Goal: Task Accomplishment & Management: Complete application form

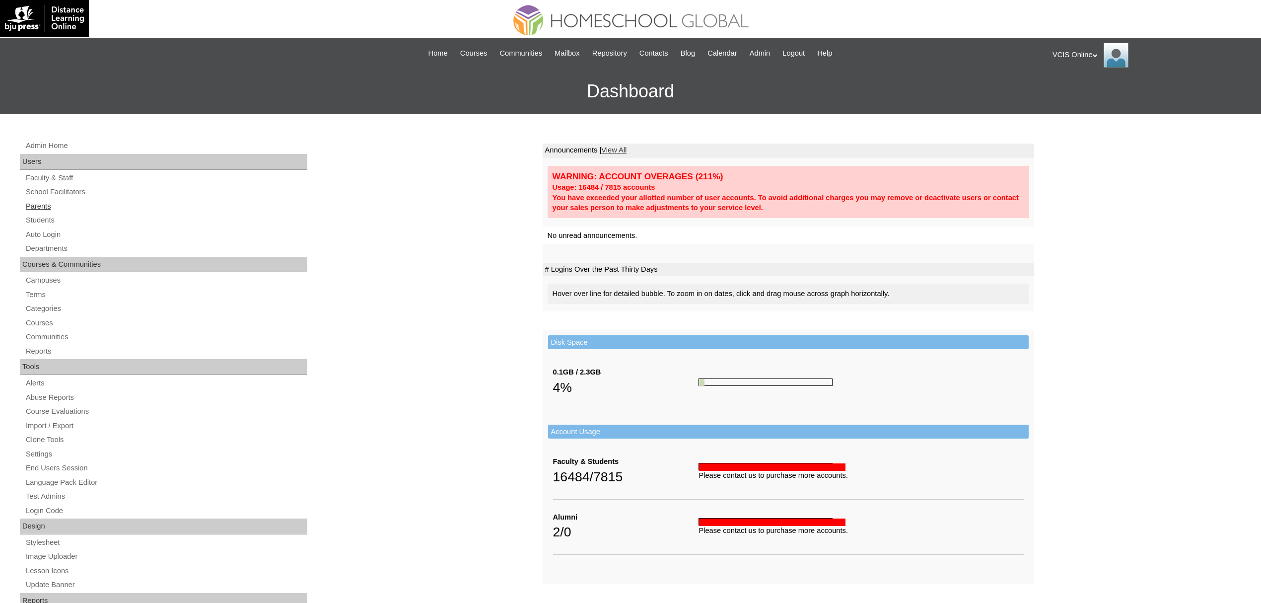
click at [43, 204] on link "Parents" at bounding box center [166, 206] width 282 height 12
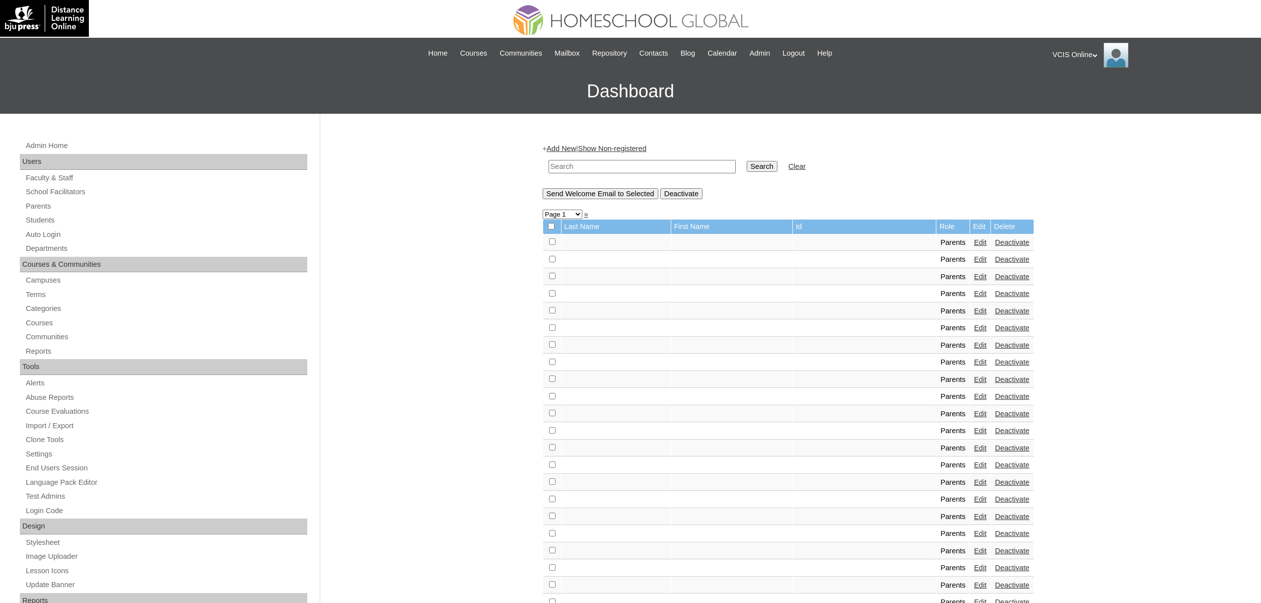
click at [559, 147] on link "Add New" at bounding box center [560, 148] width 29 height 8
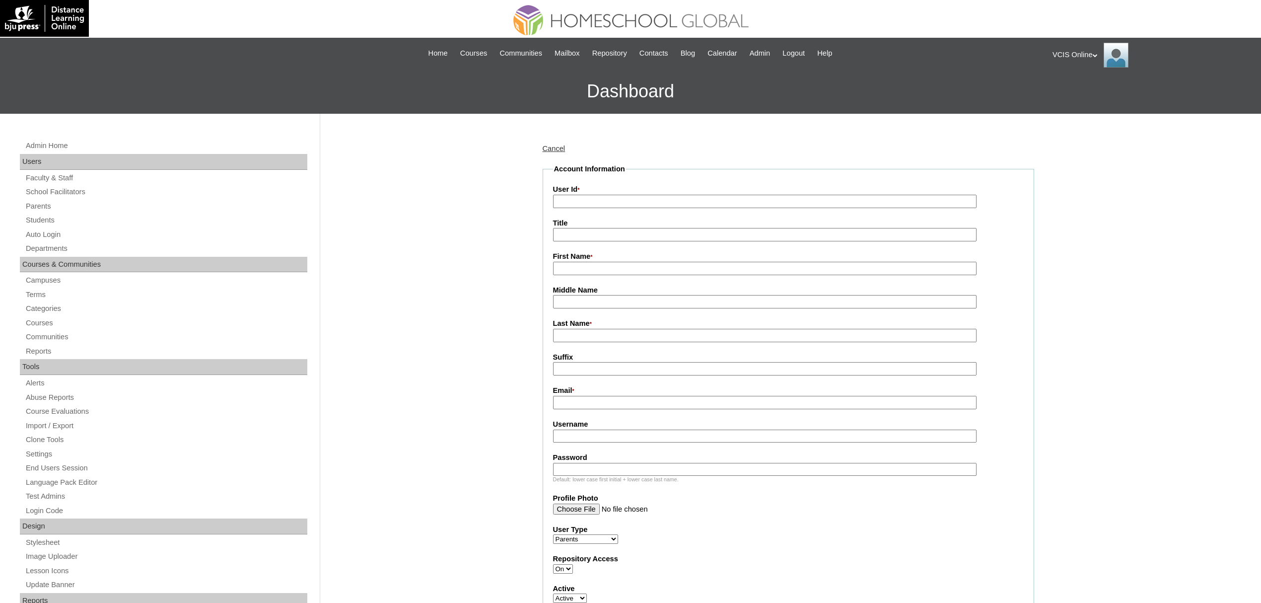
click at [689, 196] on input "User Id *" at bounding box center [764, 201] width 423 height 13
paste input "VCIS020-4B-PA2025"
type input "VCIS020-4B-PA2025"
click at [586, 268] on input "First Name *" at bounding box center [764, 268] width 423 height 13
paste input "Claudia Manay"
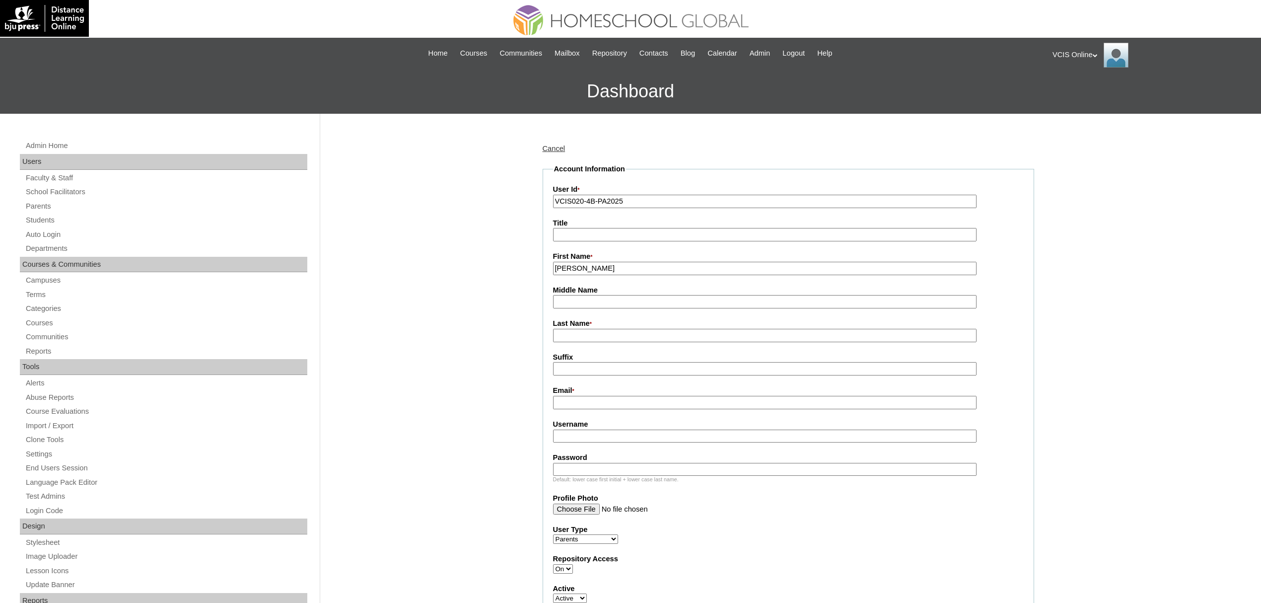
click at [590, 263] on input "Claudia Manay" at bounding box center [764, 268] width 423 height 13
type input "[PERSON_NAME]"
click at [594, 330] on input "Mana" at bounding box center [764, 335] width 423 height 13
type input "Manay"
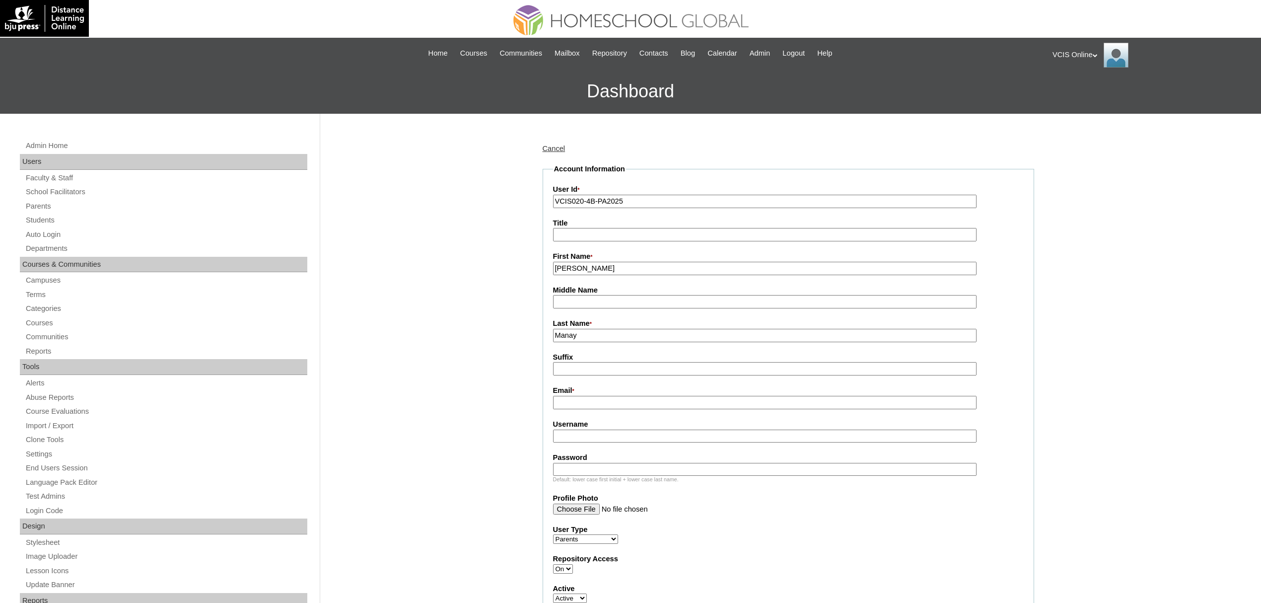
paste input "manayclaudia@gmail.com"
type input "manayclaudia@gmail.com"
click at [604, 429] on input "Username" at bounding box center [764, 435] width 423 height 13
paste input "manayclaudia@gmail.com"
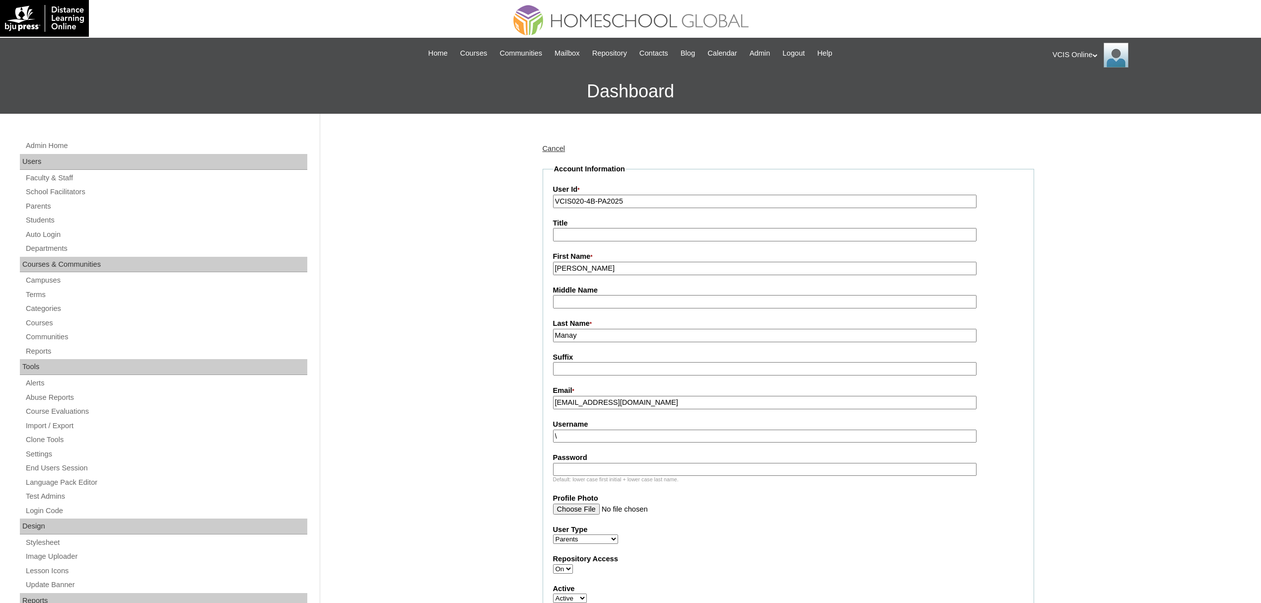
type input "manayclaudia@gmail.com"
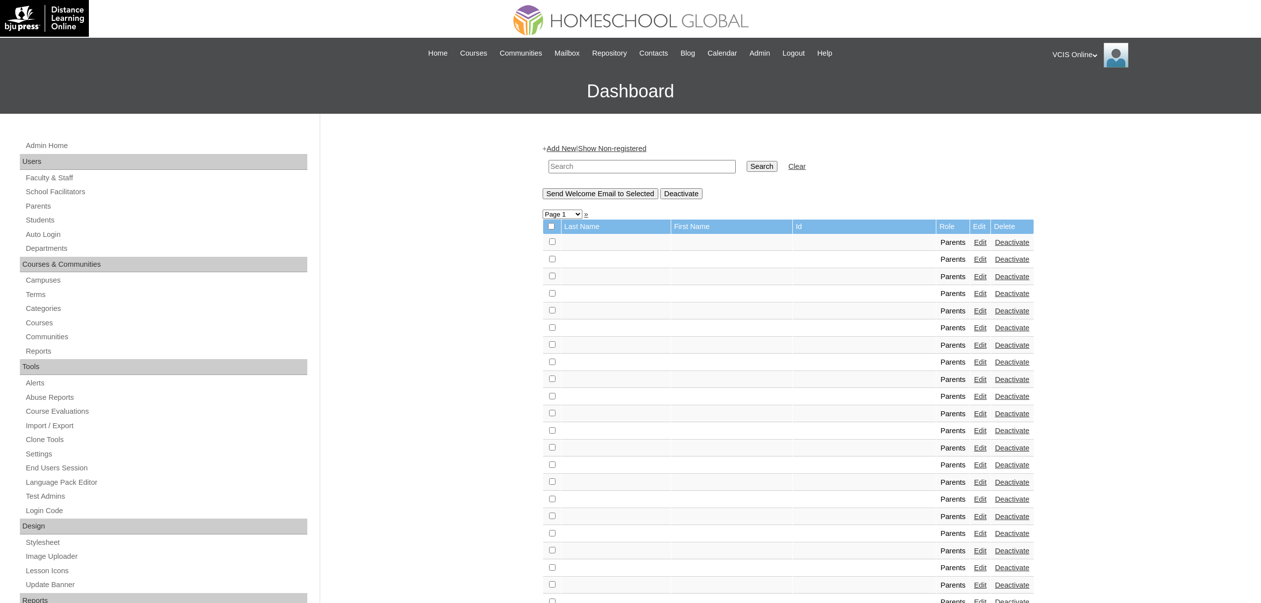
click at [565, 160] on input "text" at bounding box center [641, 166] width 187 height 13
paste input "VCIS020-4B-PA2025"
type input "VCIS020-4B-PA2025"
click at [746, 161] on input "Search" at bounding box center [761, 166] width 31 height 11
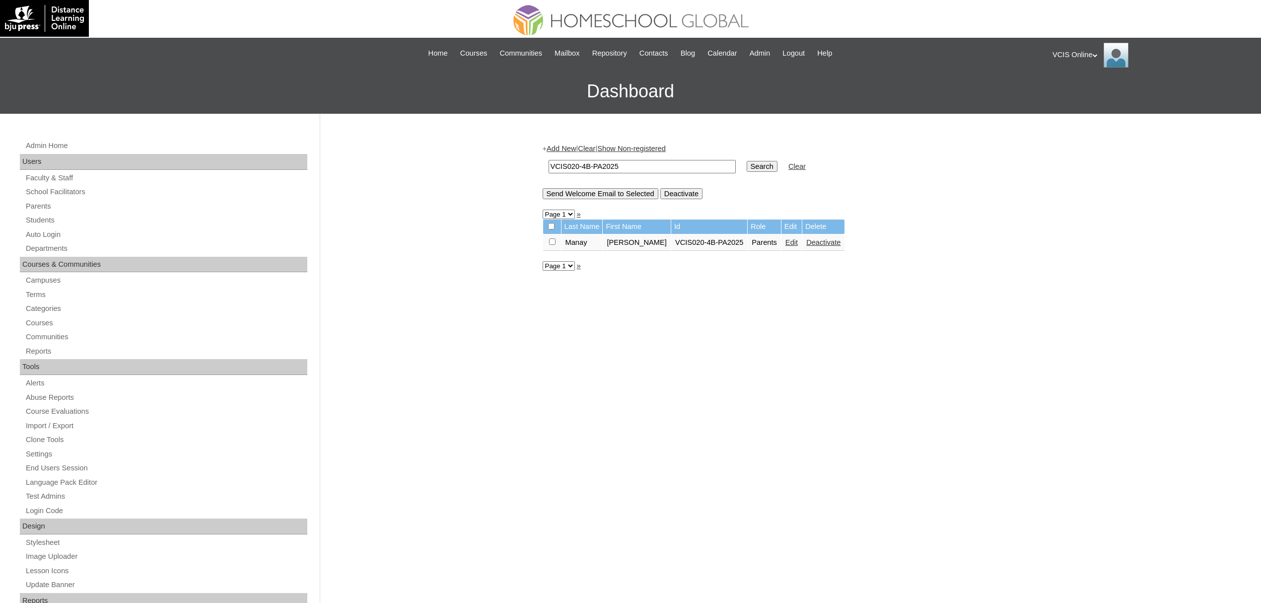
click at [785, 238] on link "Edit" at bounding box center [791, 242] width 12 height 8
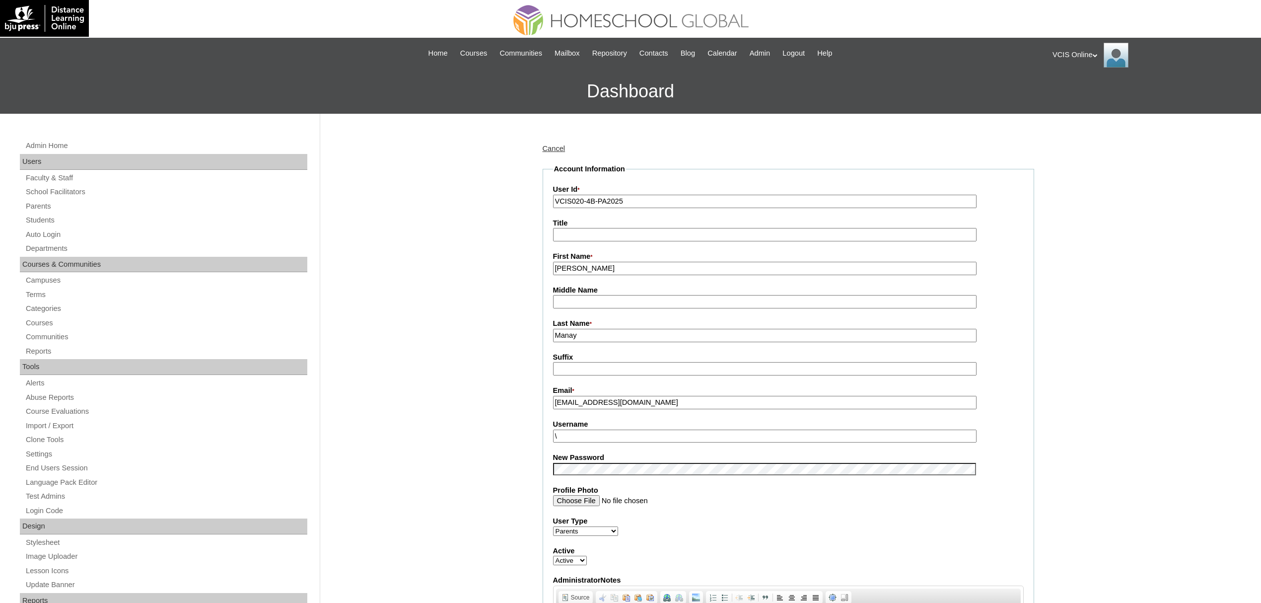
click at [613, 330] on input "Manay" at bounding box center [764, 335] width 423 height 13
type input "Manay (2025)"
click at [608, 431] on input "\" at bounding box center [764, 435] width 423 height 13
paste input "cmanay2025"
type input "cmanay2025"
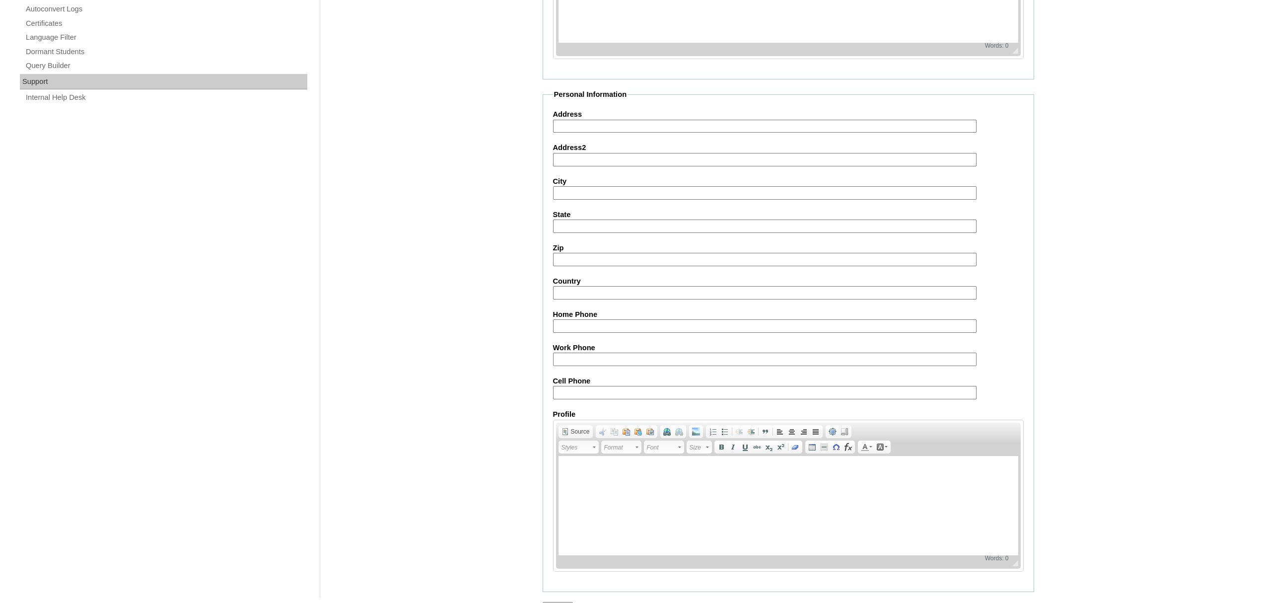
scroll to position [685, 0]
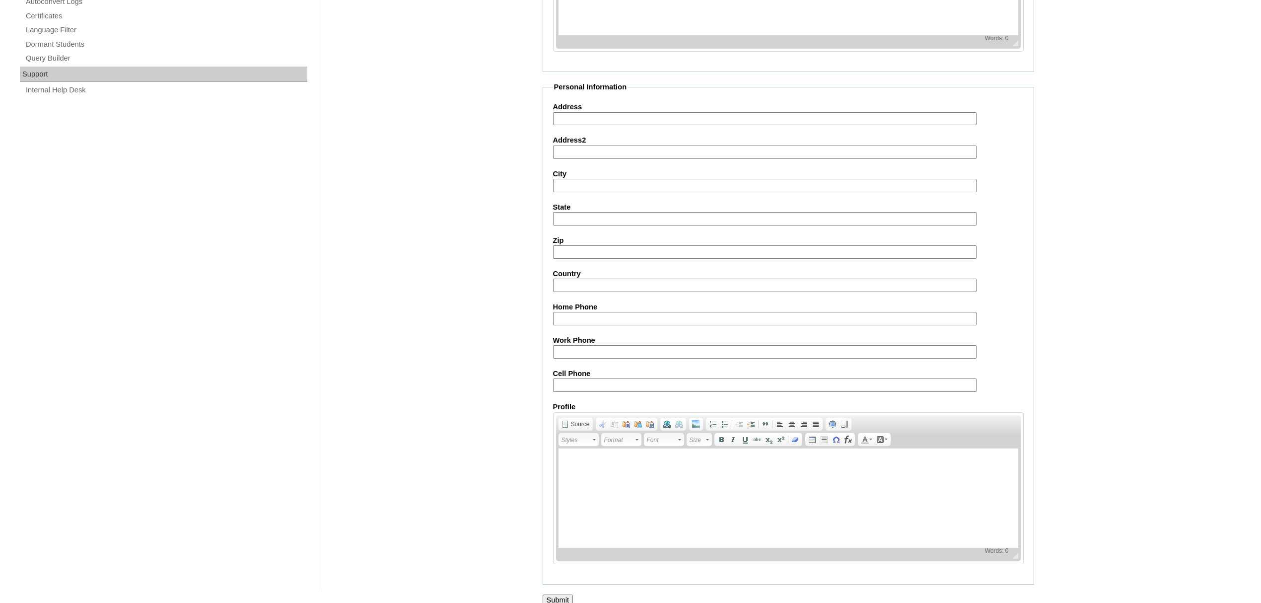
click at [657, 378] on input "Cell Phone" at bounding box center [764, 384] width 423 height 13
click at [586, 368] on label "Cell Phone" at bounding box center [788, 373] width 471 height 10
click at [581, 378] on input "Cell Phone" at bounding box center [764, 384] width 423 height 13
paste input "63-090535949950, 63-9151718591"
type input "63-090535949950, 63-9151718591"
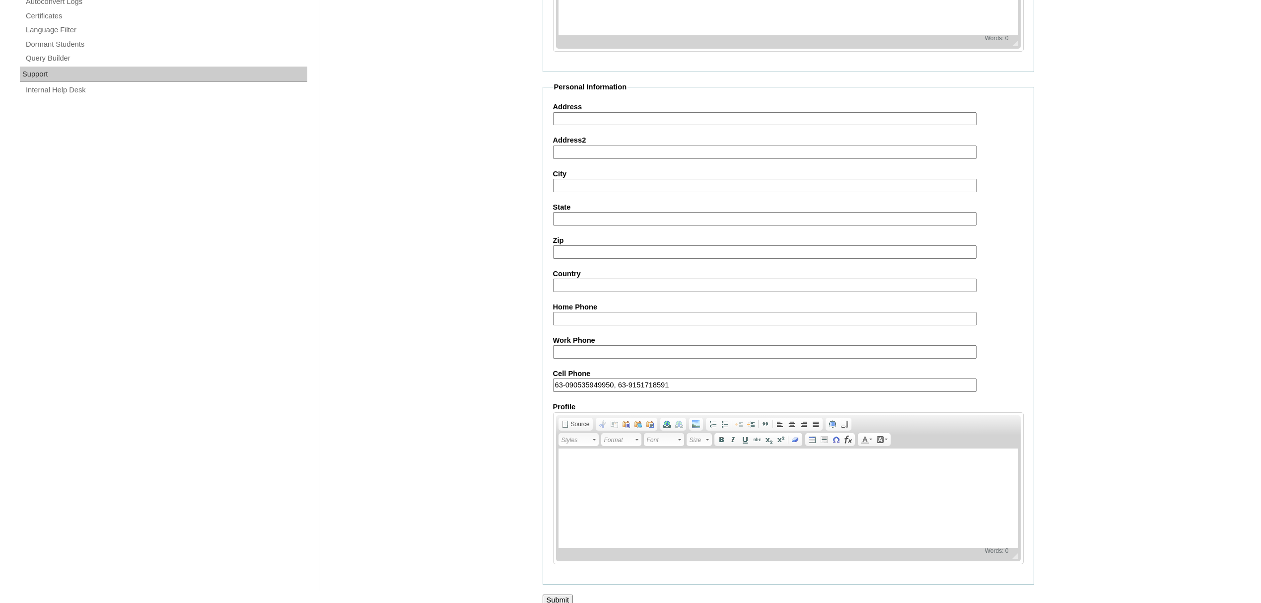
click at [568, 594] on input "Submit" at bounding box center [557, 599] width 31 height 11
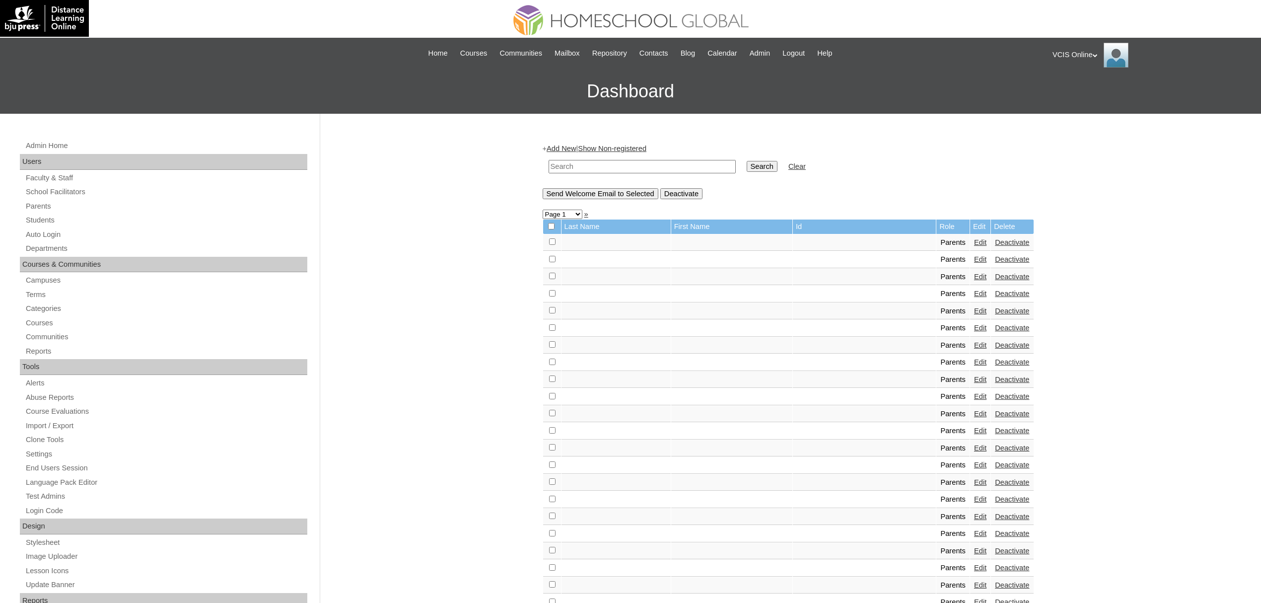
click at [577, 160] on input "text" at bounding box center [641, 166] width 187 height 13
paste input "VCIS020-4B-PA2025"
type input "VCIS020-4B-PA2025"
click at [746, 161] on input "Search" at bounding box center [761, 166] width 31 height 11
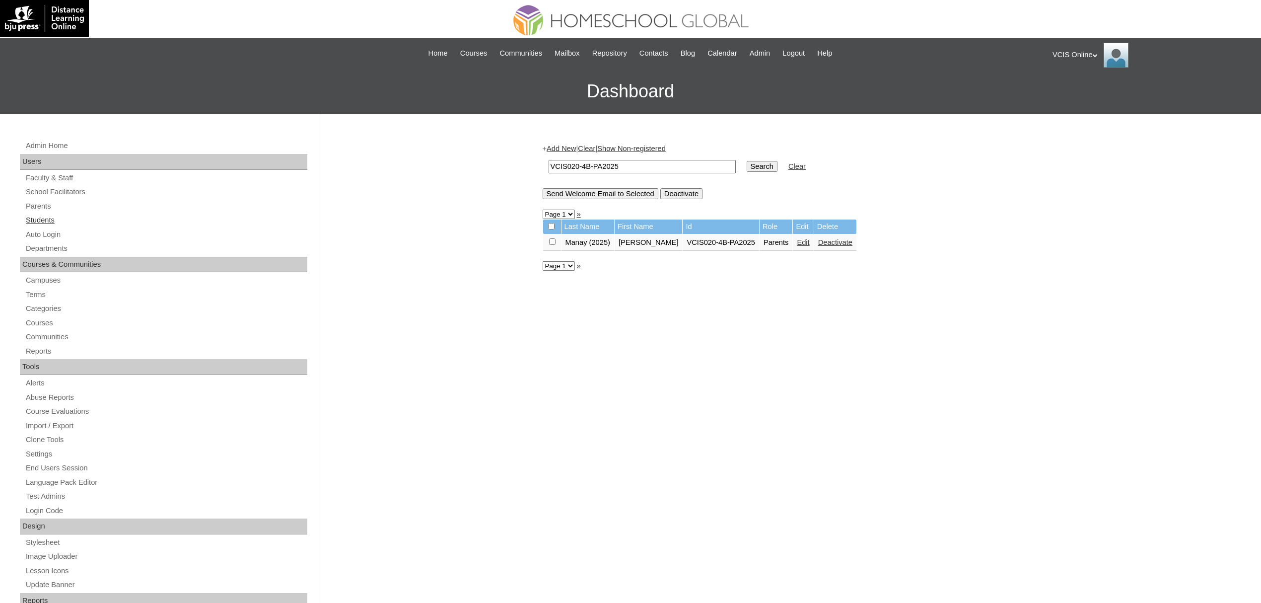
click at [38, 217] on link "Students" at bounding box center [166, 220] width 282 height 12
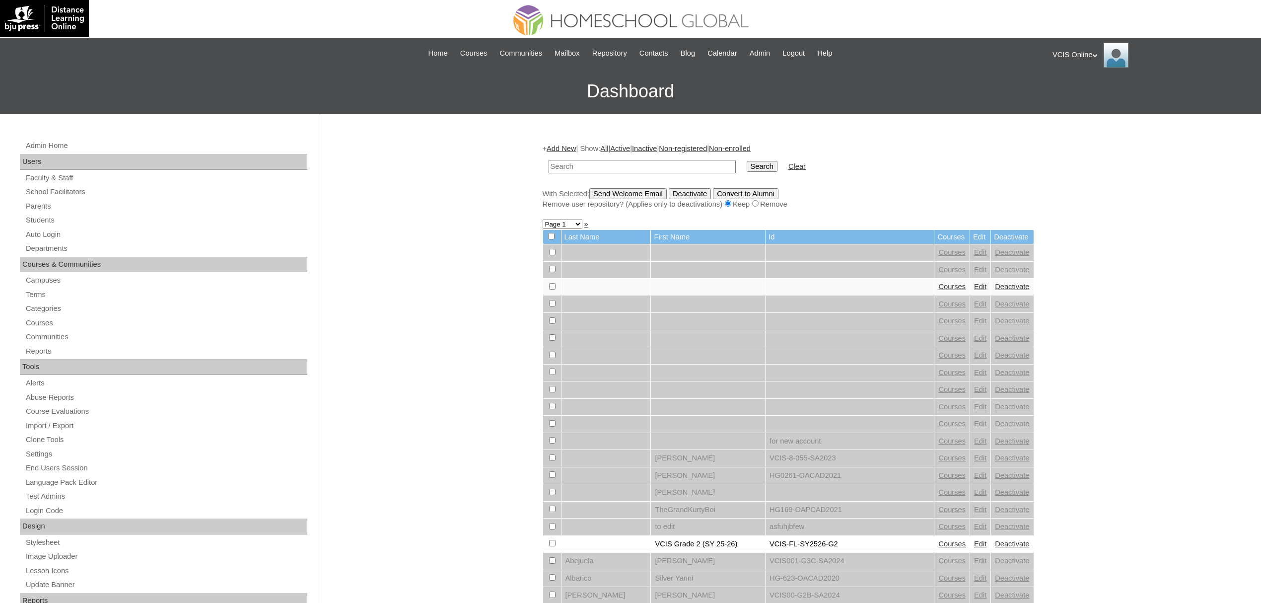
click at [37, 197] on link "School Facilitators" at bounding box center [166, 192] width 282 height 12
click at [35, 201] on link "Parents" at bounding box center [166, 206] width 282 height 12
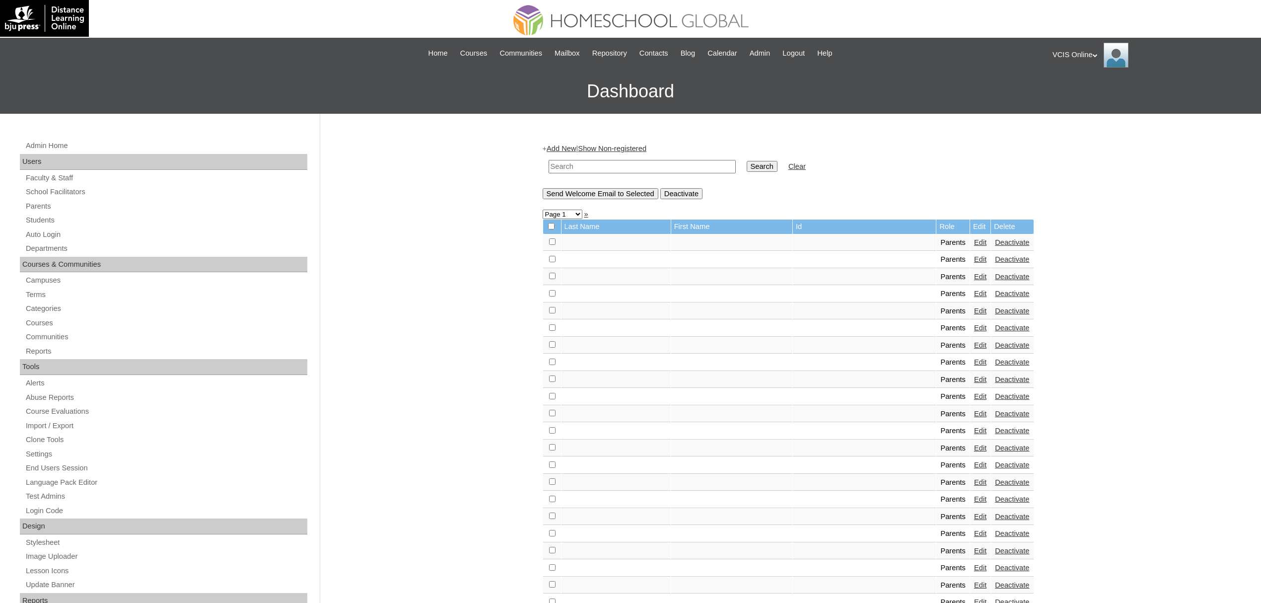
click at [558, 150] on link "Add New" at bounding box center [560, 148] width 29 height 8
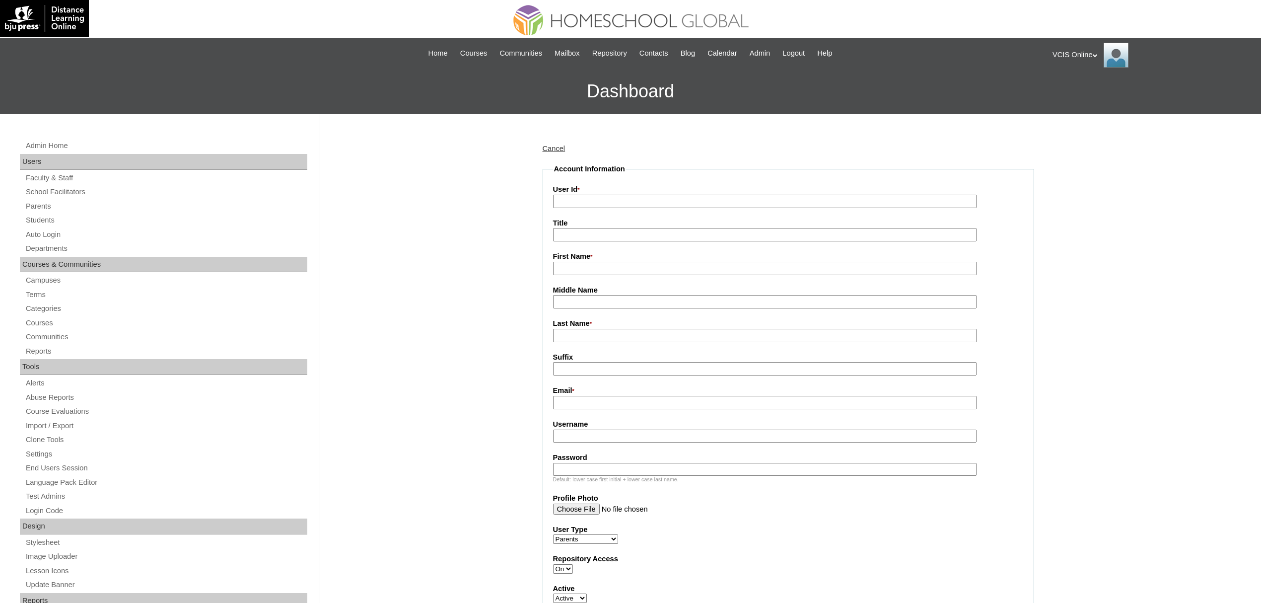
click at [652, 203] on input "User Id *" at bounding box center [764, 201] width 423 height 13
paste input "VCIS015-4C-PA2025"
type input "VCIS015-4C-PA2025"
click at [597, 429] on input "Username" at bounding box center [764, 435] width 423 height 13
paste input "econcepcion2025"
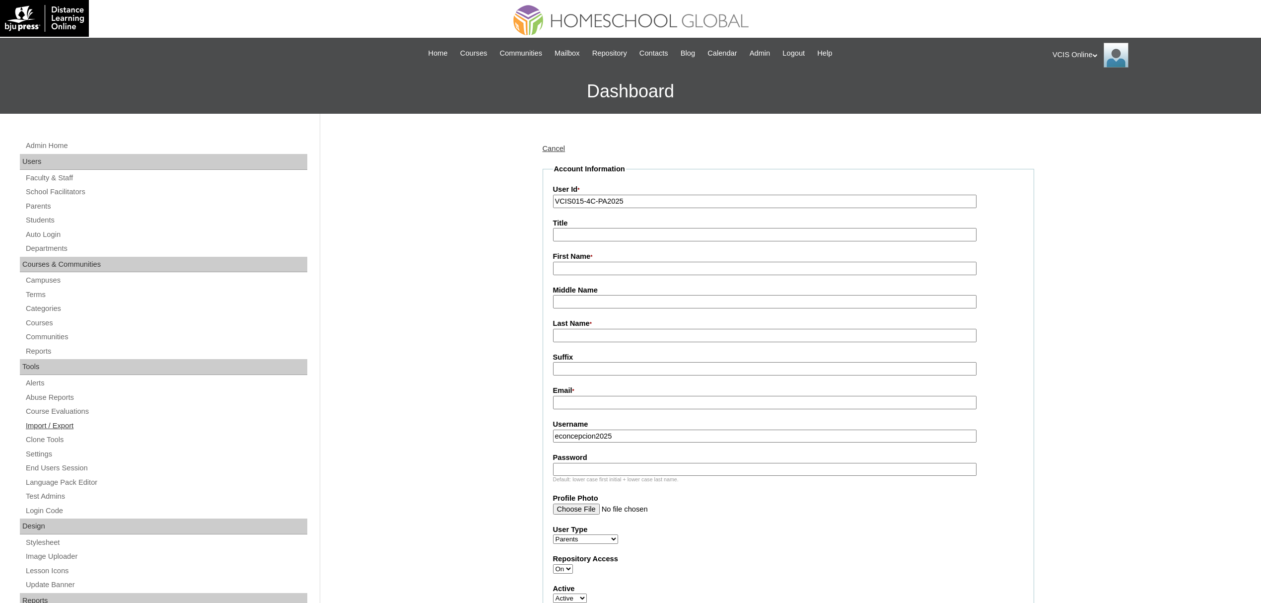
type input "econcepcion2025"
click at [611, 463] on input "Password" at bounding box center [764, 469] width 423 height 13
paste input "edzmjm"
type input "edzmjm"
click at [608, 265] on input "First Name *" at bounding box center [764, 268] width 423 height 13
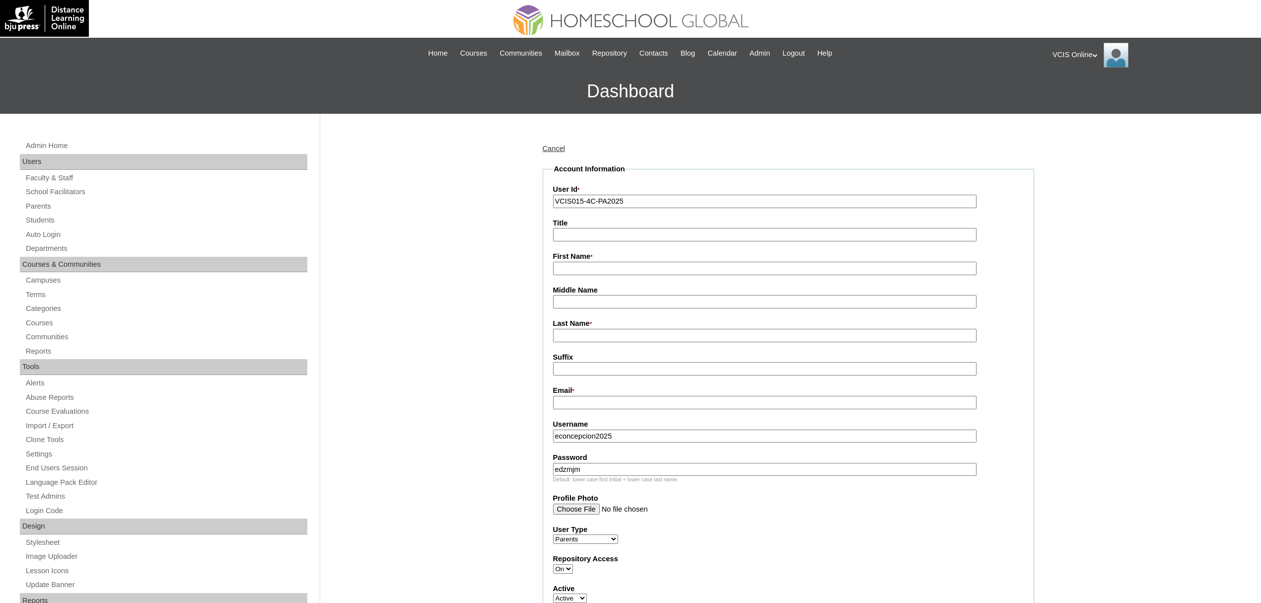
paste input "Emilyn Concepcion"
click at [602, 262] on input "Emilyn Concepcion" at bounding box center [764, 268] width 423 height 13
type input "Emilyn"
paste input "Concepcion"
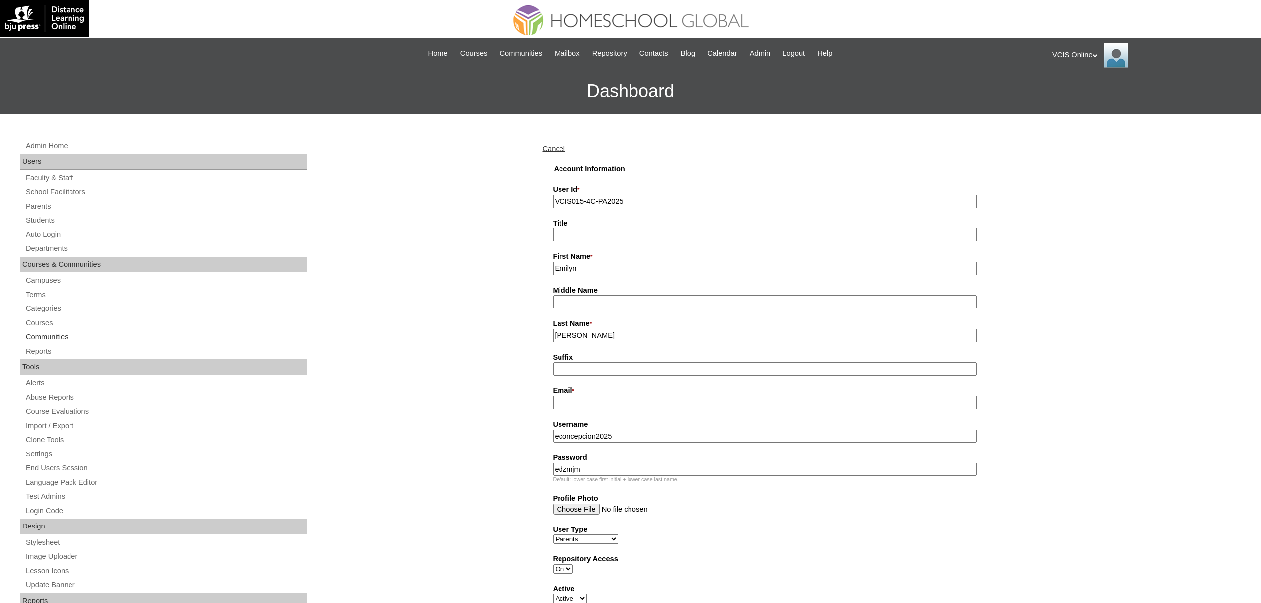
type input "Concepcion"
click at [650, 396] on input "Email *" at bounding box center [764, 402] width 423 height 13
paste input "gamilems@gmail.com"
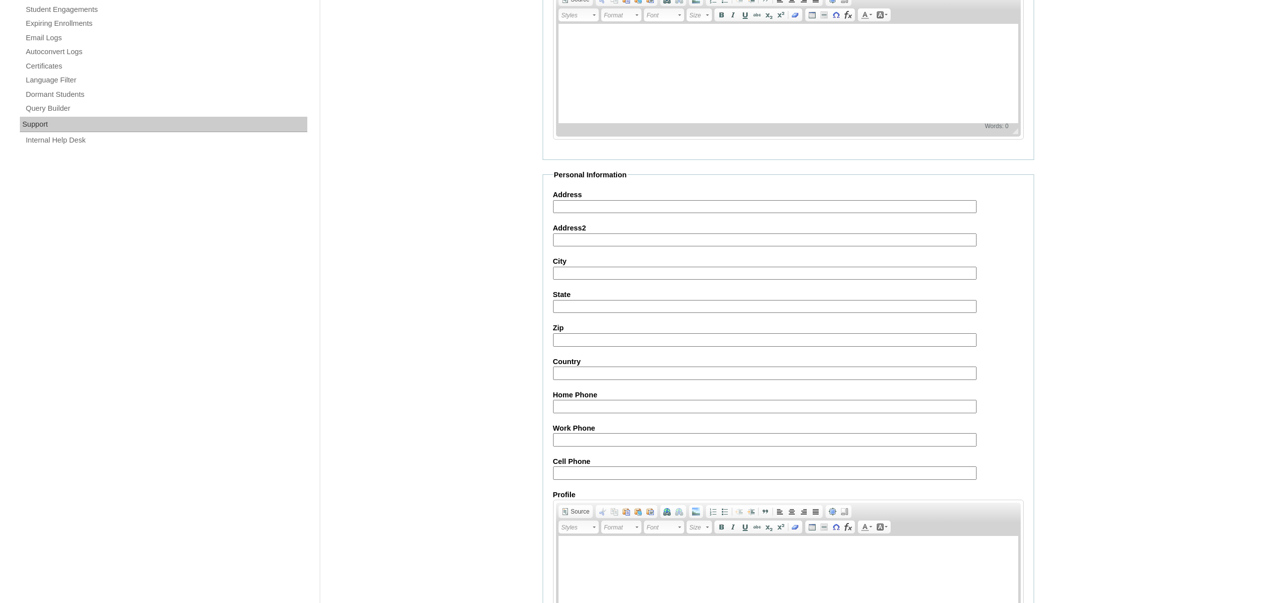
scroll to position [721, 0]
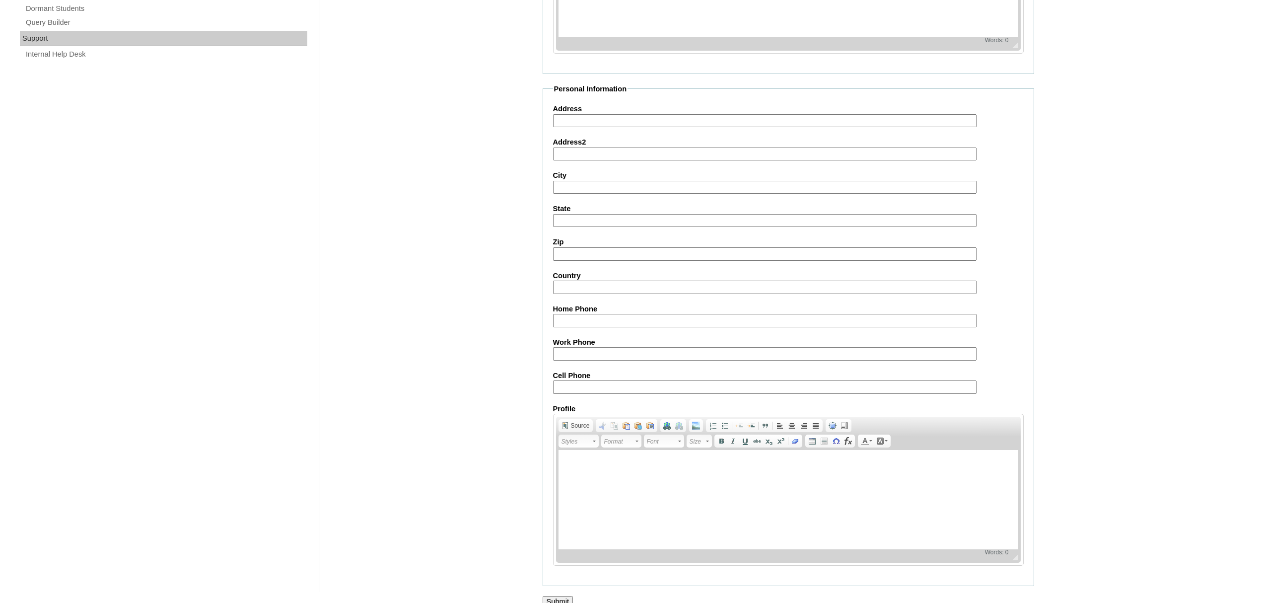
type input "gamilems@gmail.com"
click at [700, 382] on fieldset "Personal Information Address Address2 City State Zip Country Home Phone Work Ph…" at bounding box center [787, 335] width 491 height 502
click at [698, 370] on label "Cell Phone" at bounding box center [788, 375] width 471 height 10
click at [698, 380] on input "Cell Phone" at bounding box center [764, 386] width 423 height 13
paste input "63-9152781128, 63-9174947926"
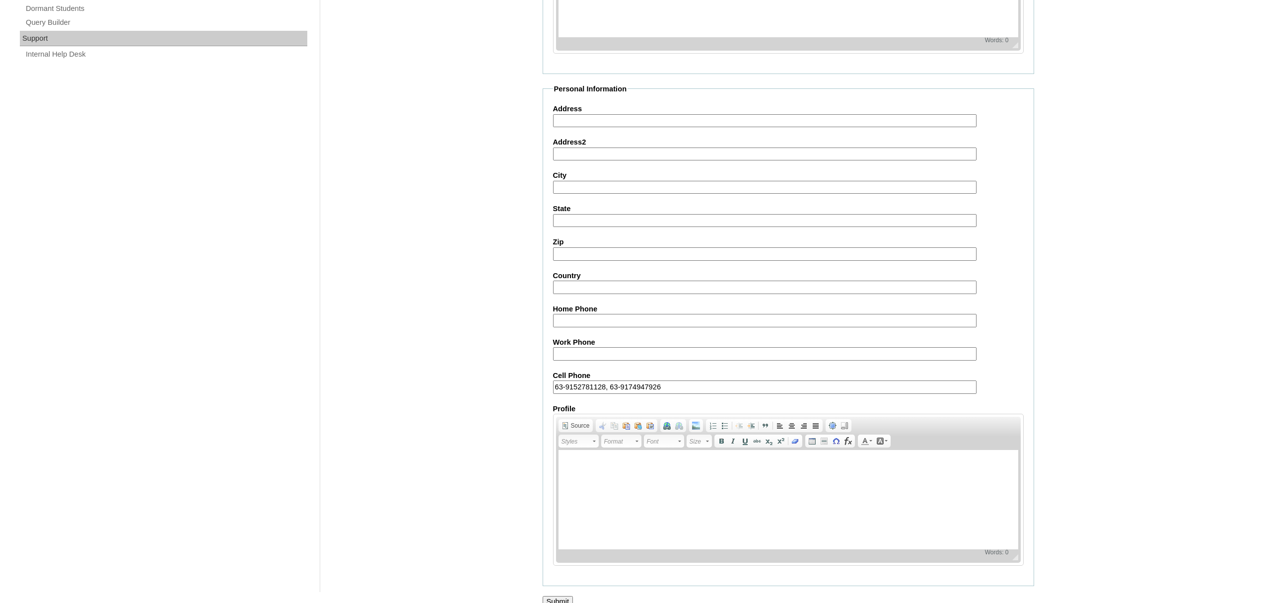
type input "63-9152781128, 63-9174947926"
click at [567, 596] on input "Submit" at bounding box center [557, 601] width 31 height 11
